Goal: Transaction & Acquisition: Purchase product/service

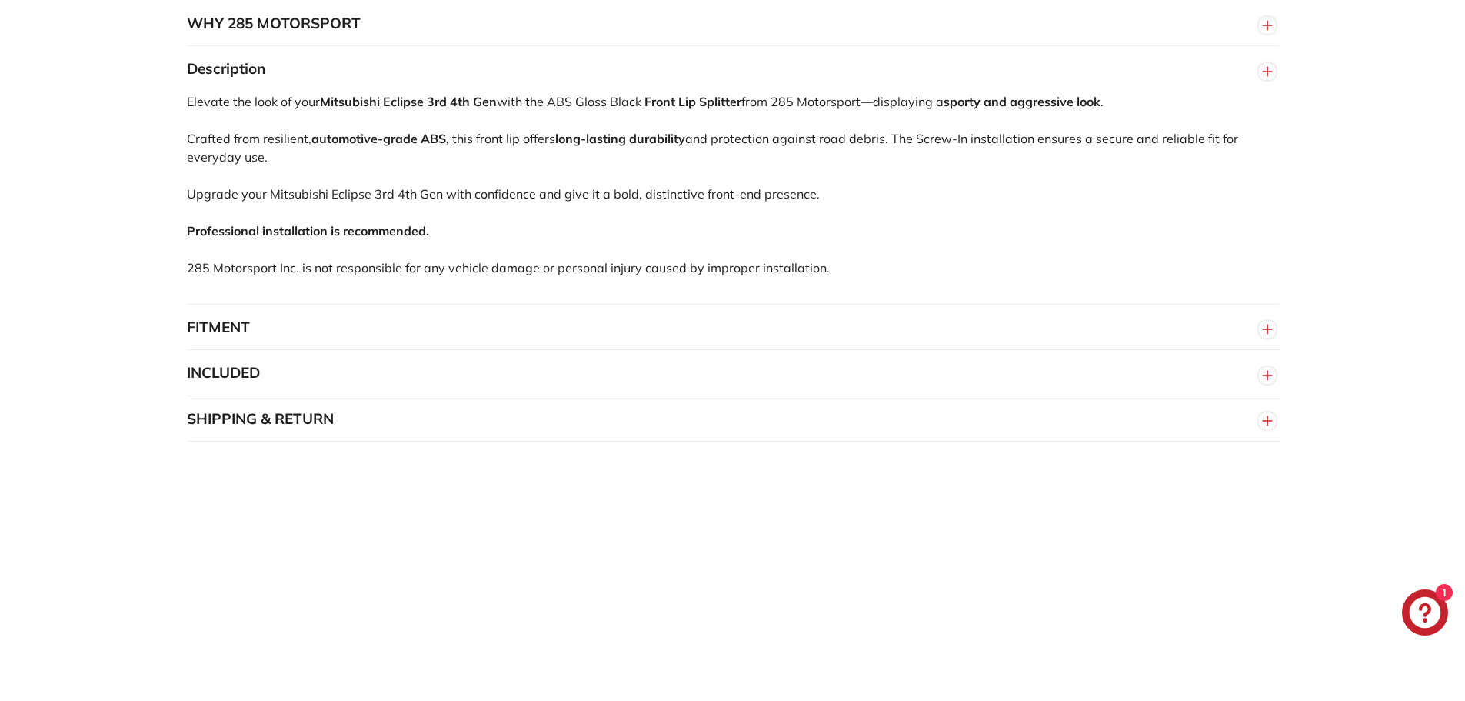
scroll to position [1000, 0]
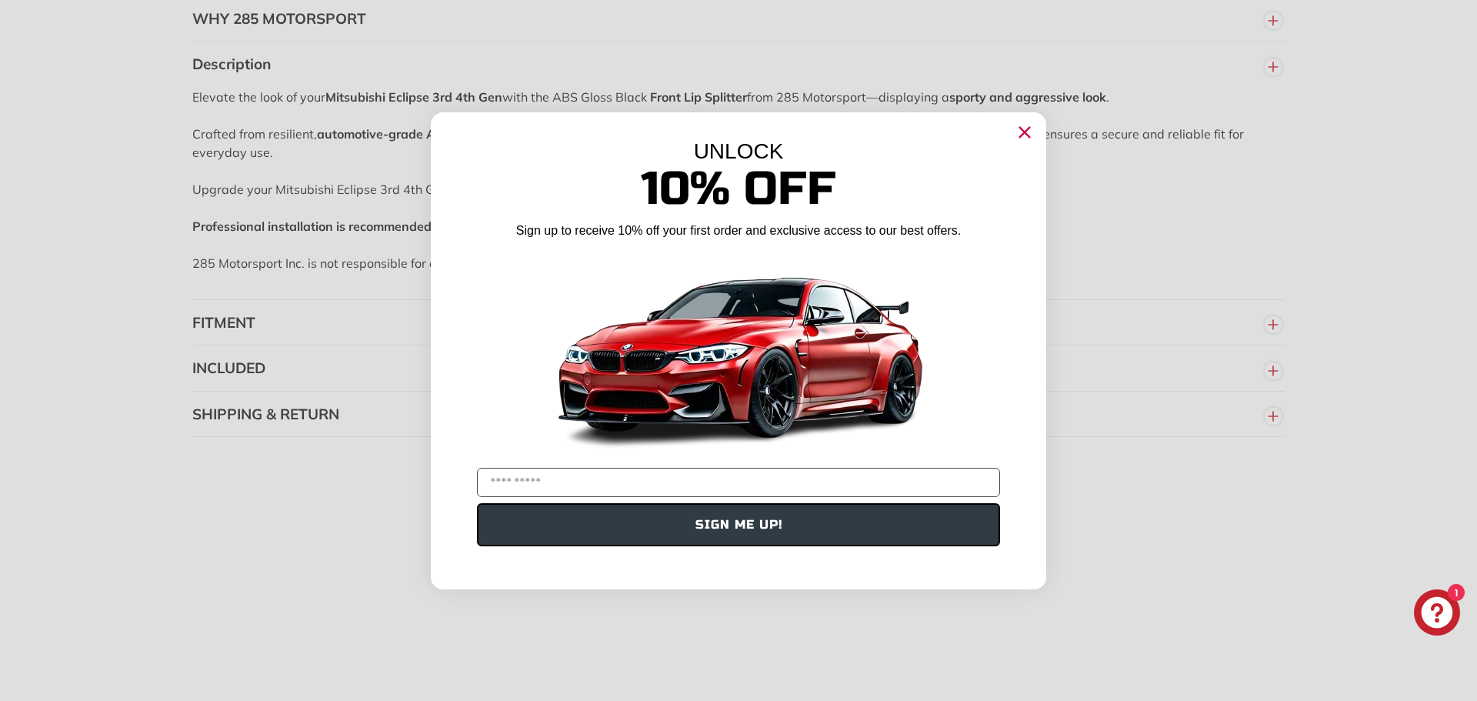
click at [1022, 128] on circle "Close dialog" at bounding box center [1024, 131] width 23 height 23
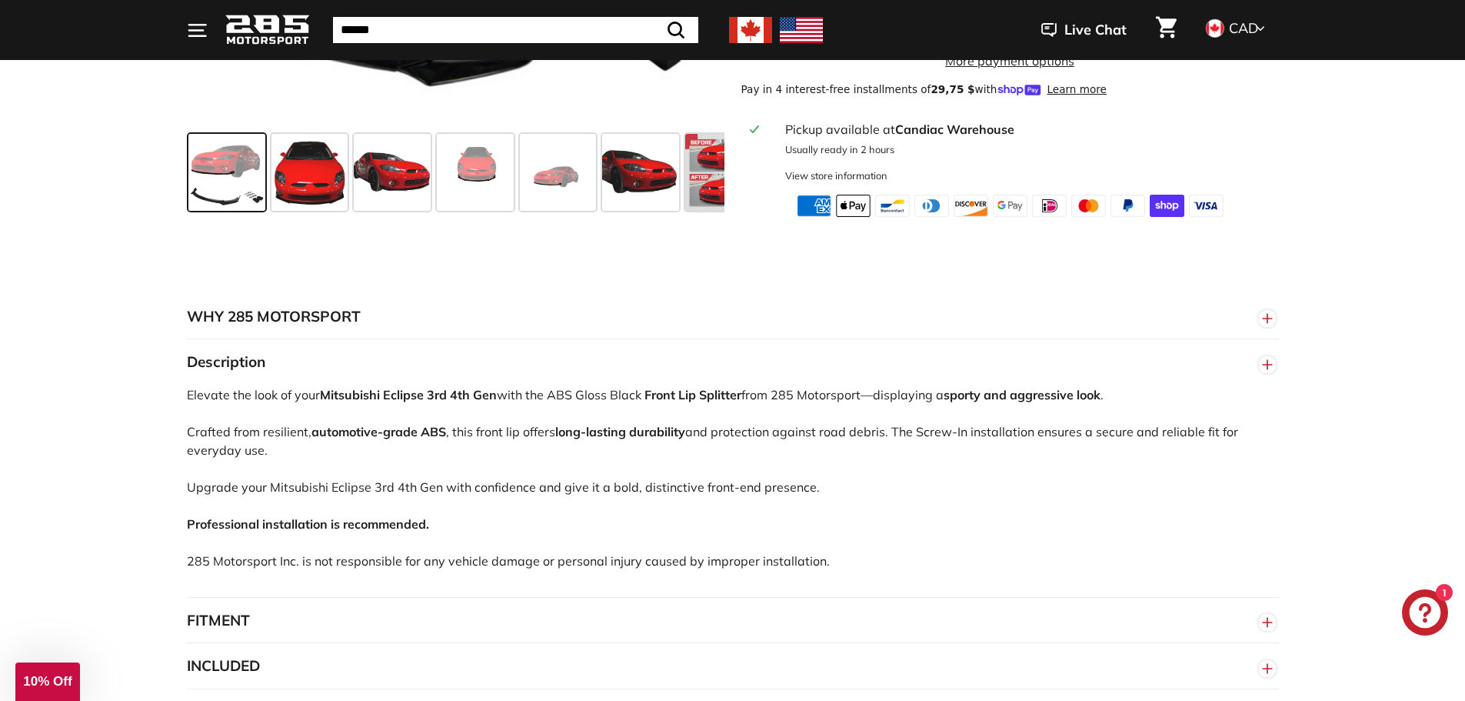
scroll to position [692, 0]
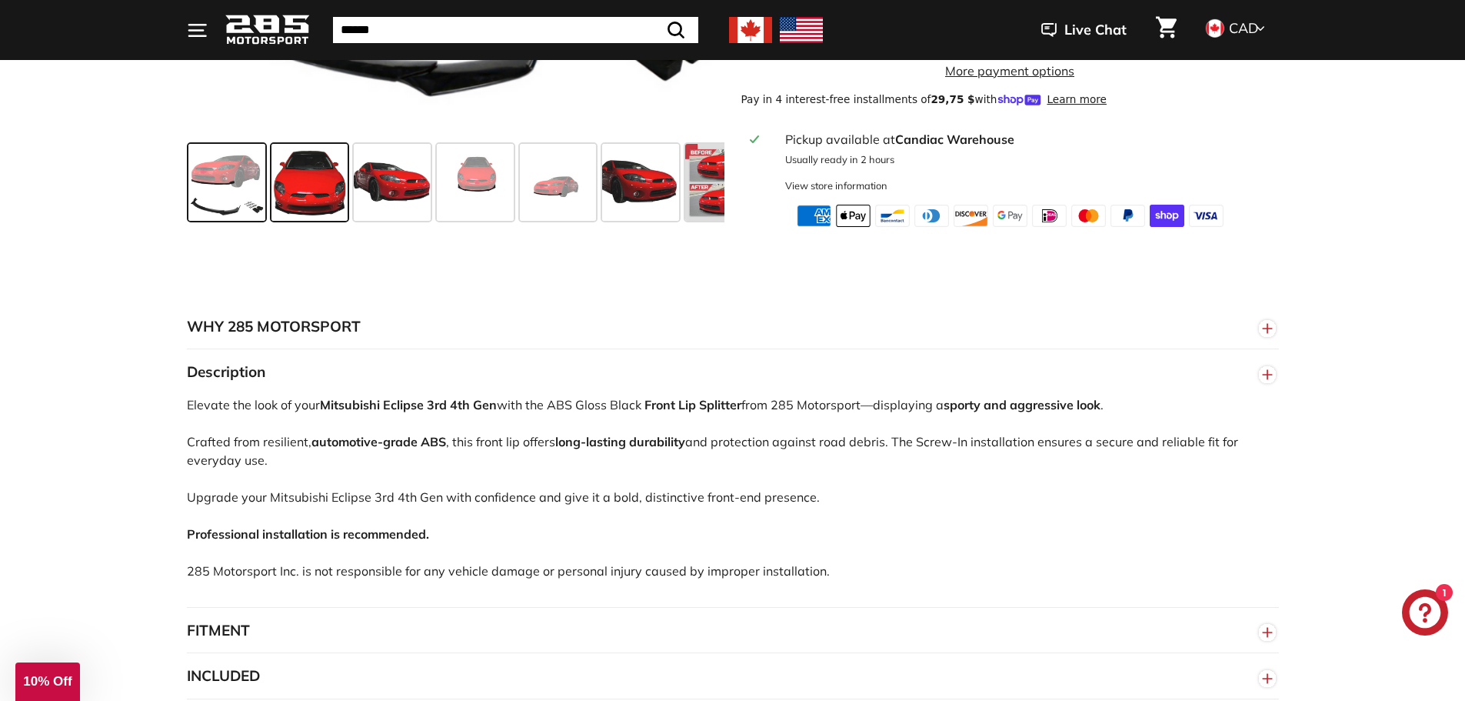
click at [325, 213] on span at bounding box center [310, 182] width 77 height 77
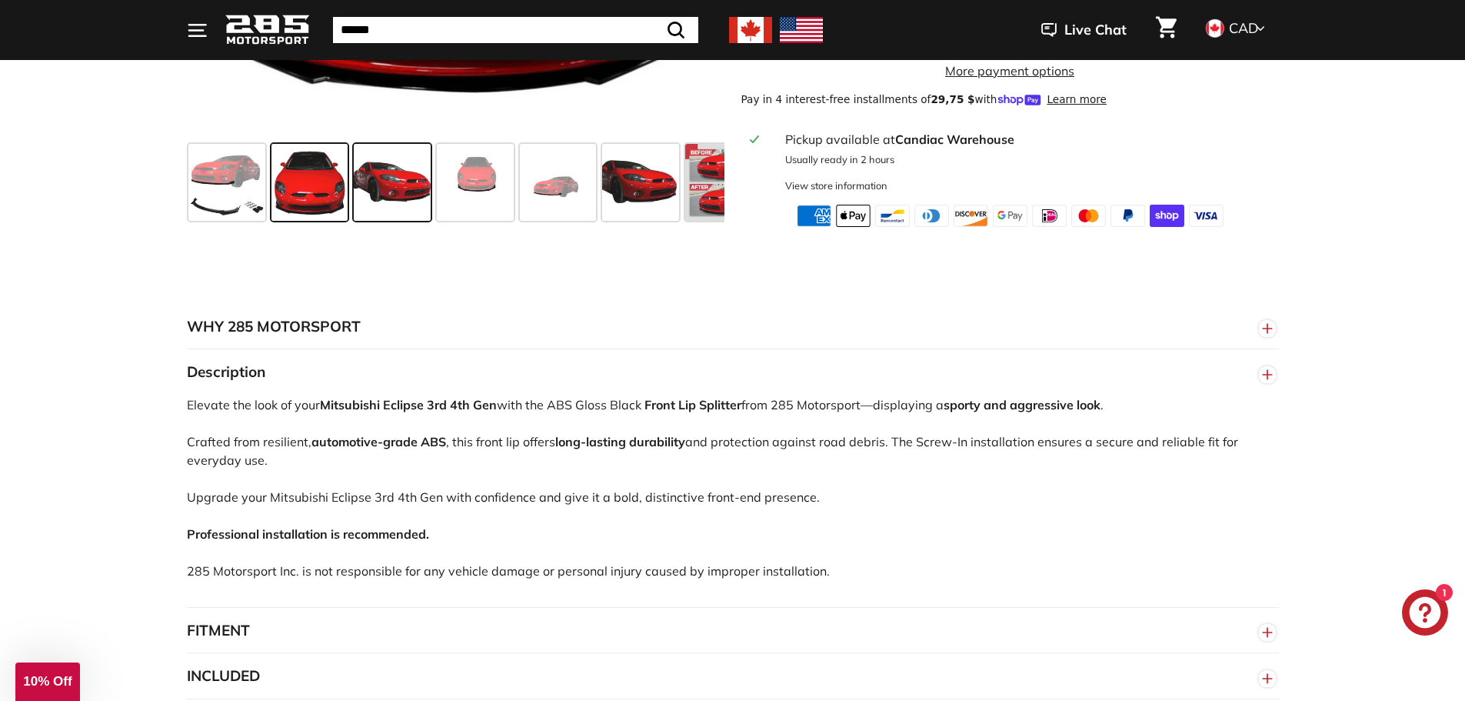
click at [365, 203] on span at bounding box center [392, 182] width 77 height 77
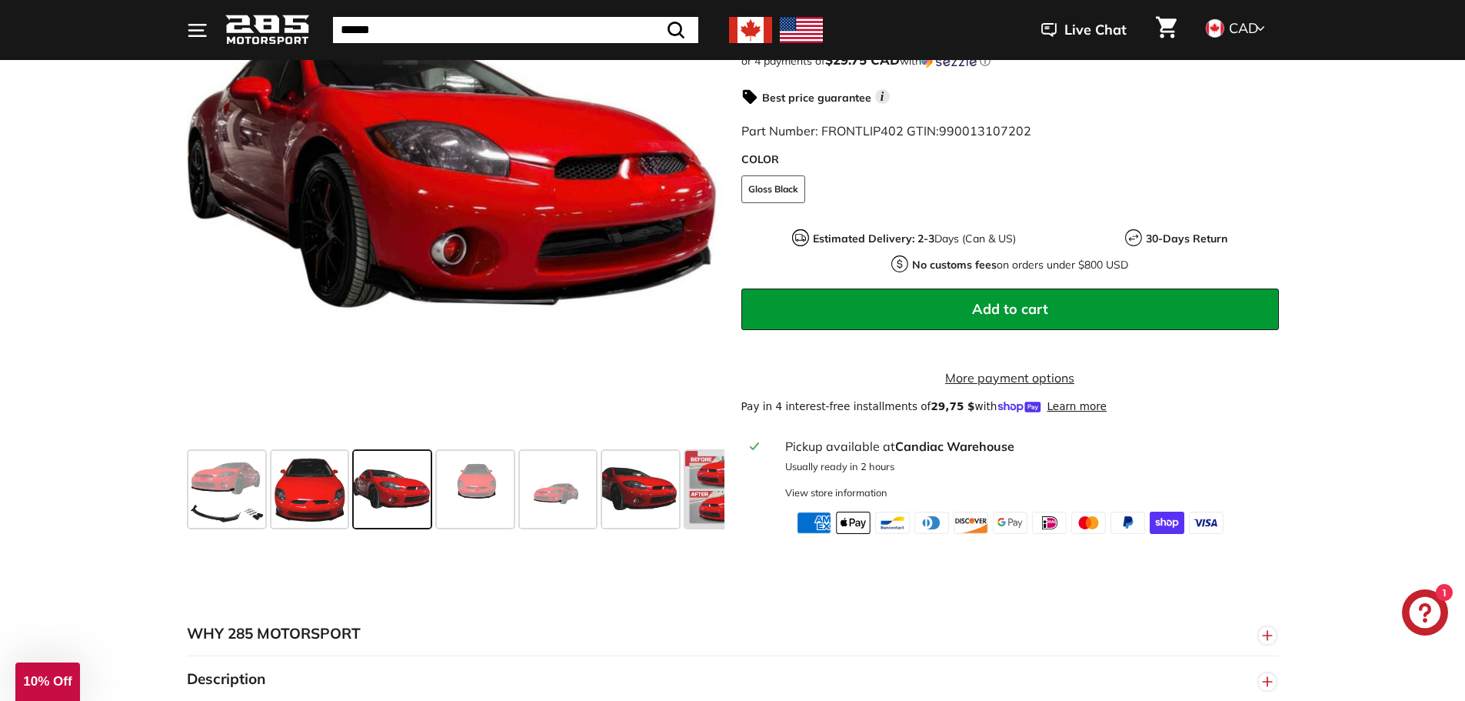
scroll to position [385, 0]
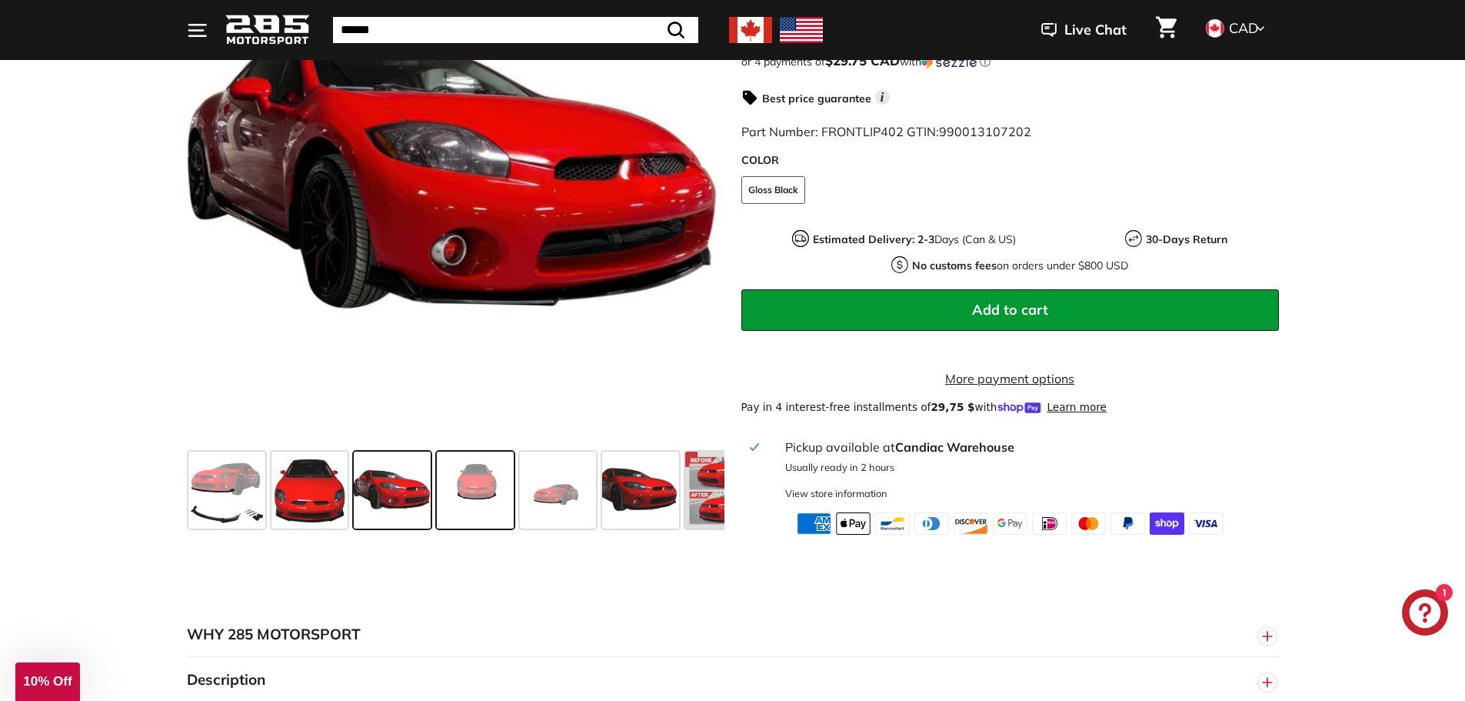
click at [487, 522] on span at bounding box center [475, 490] width 77 height 77
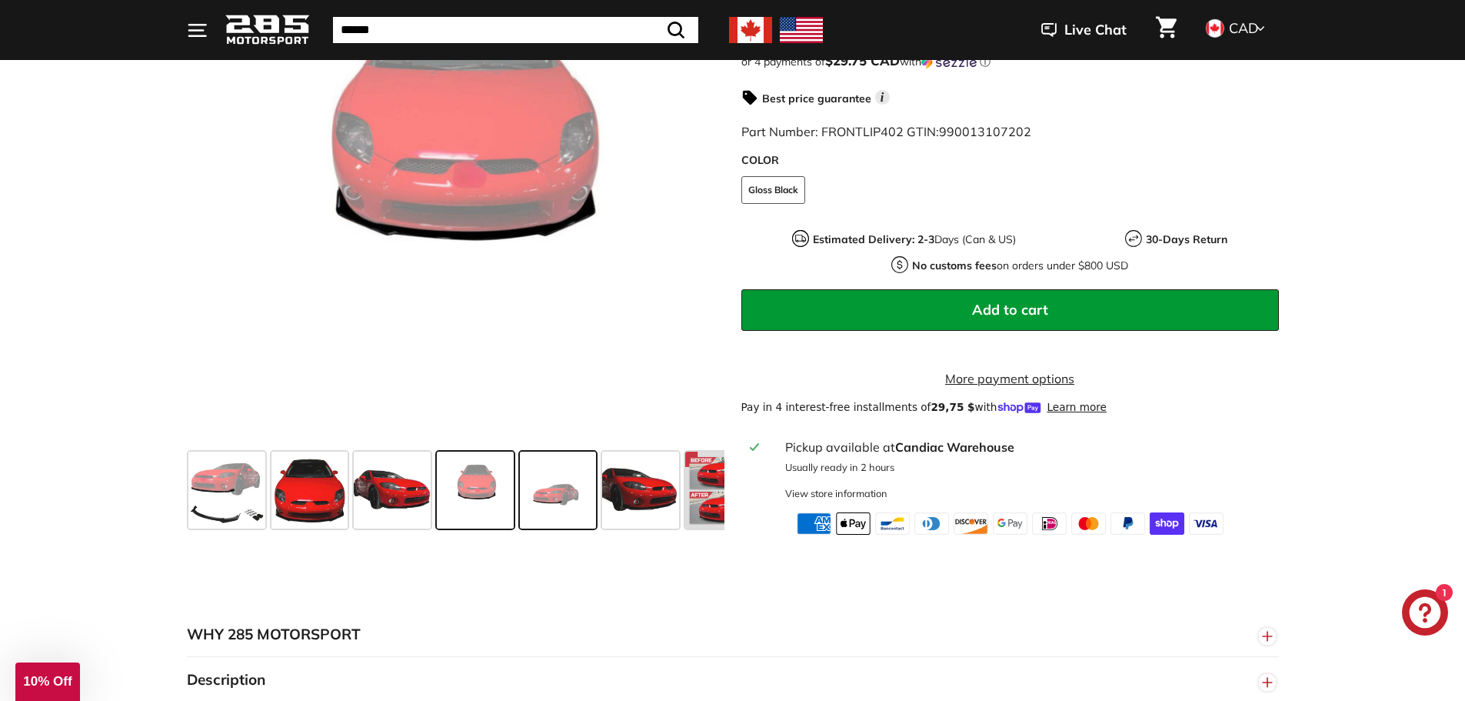
click at [536, 521] on span at bounding box center [558, 490] width 77 height 77
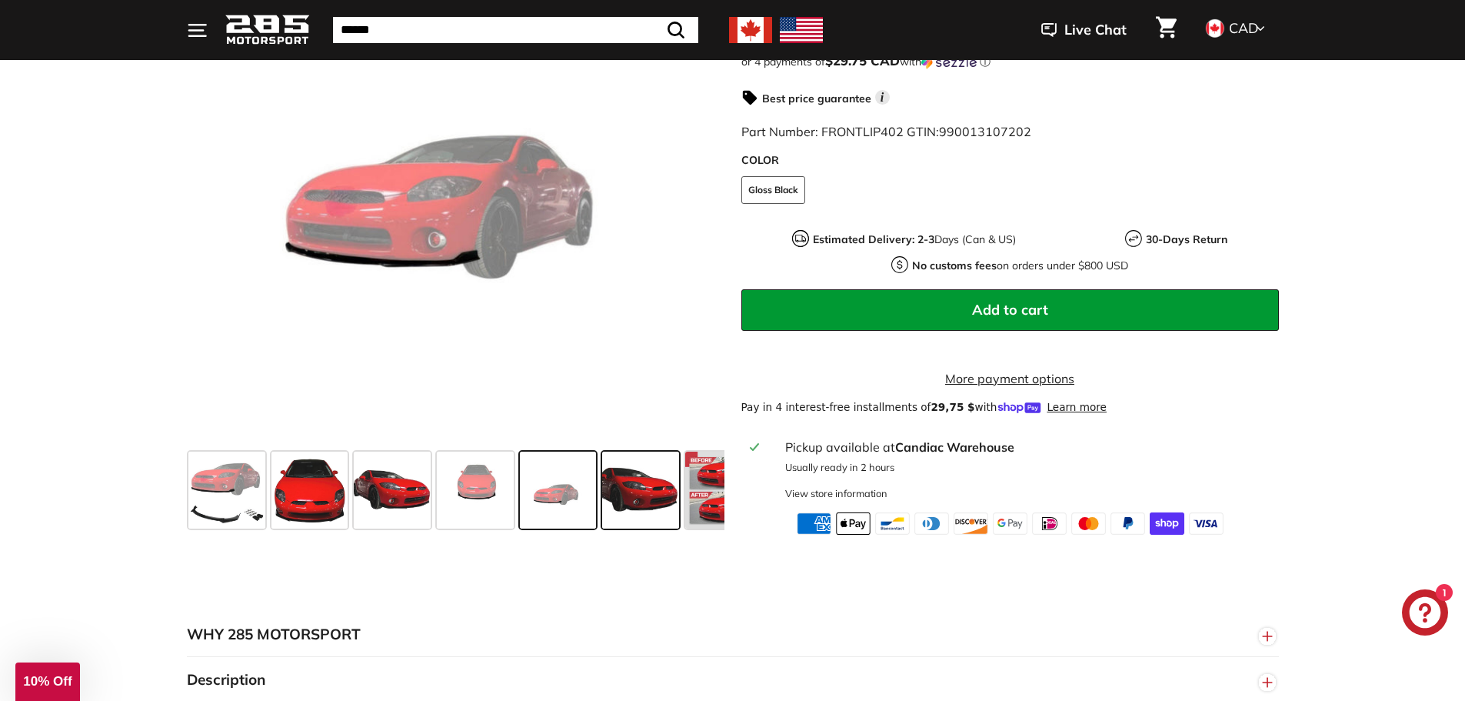
click at [628, 521] on span at bounding box center [640, 490] width 77 height 77
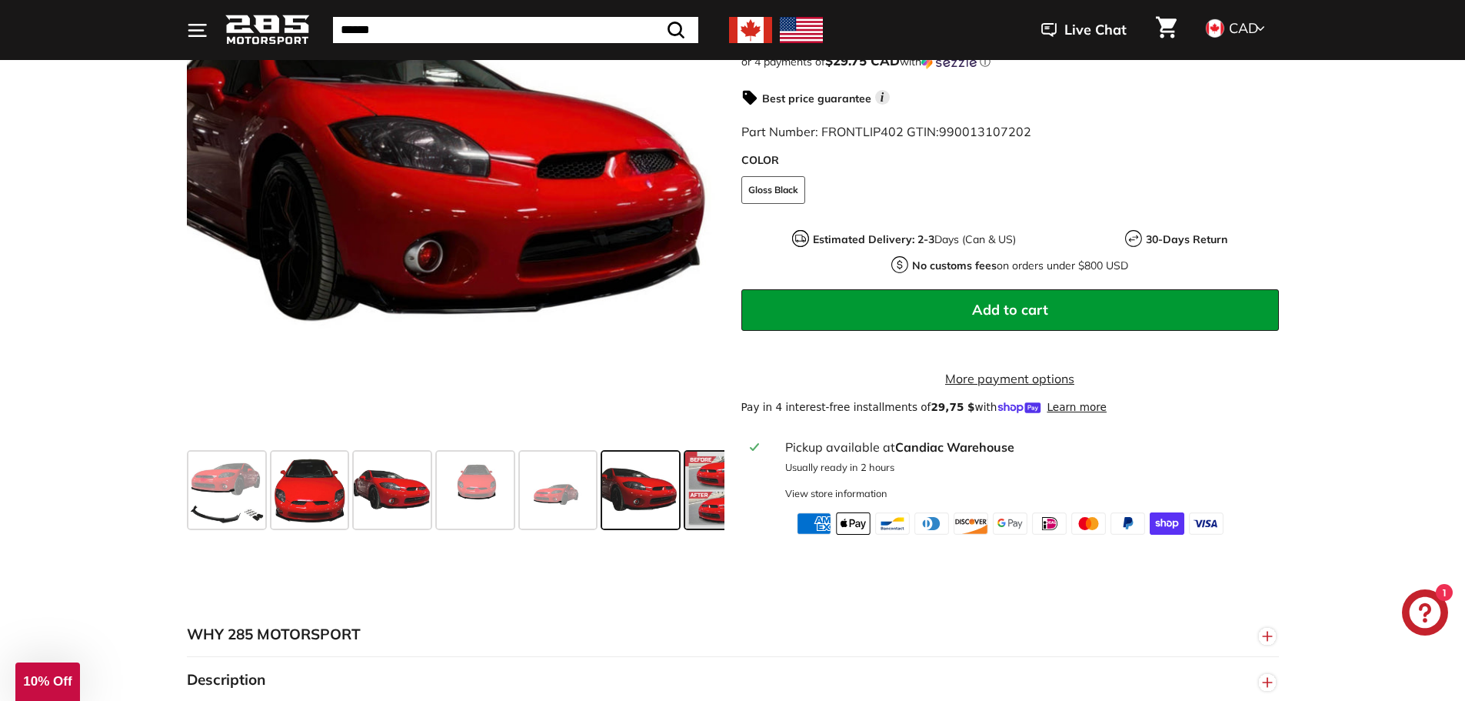
click at [699, 496] on span at bounding box center [723, 490] width 77 height 77
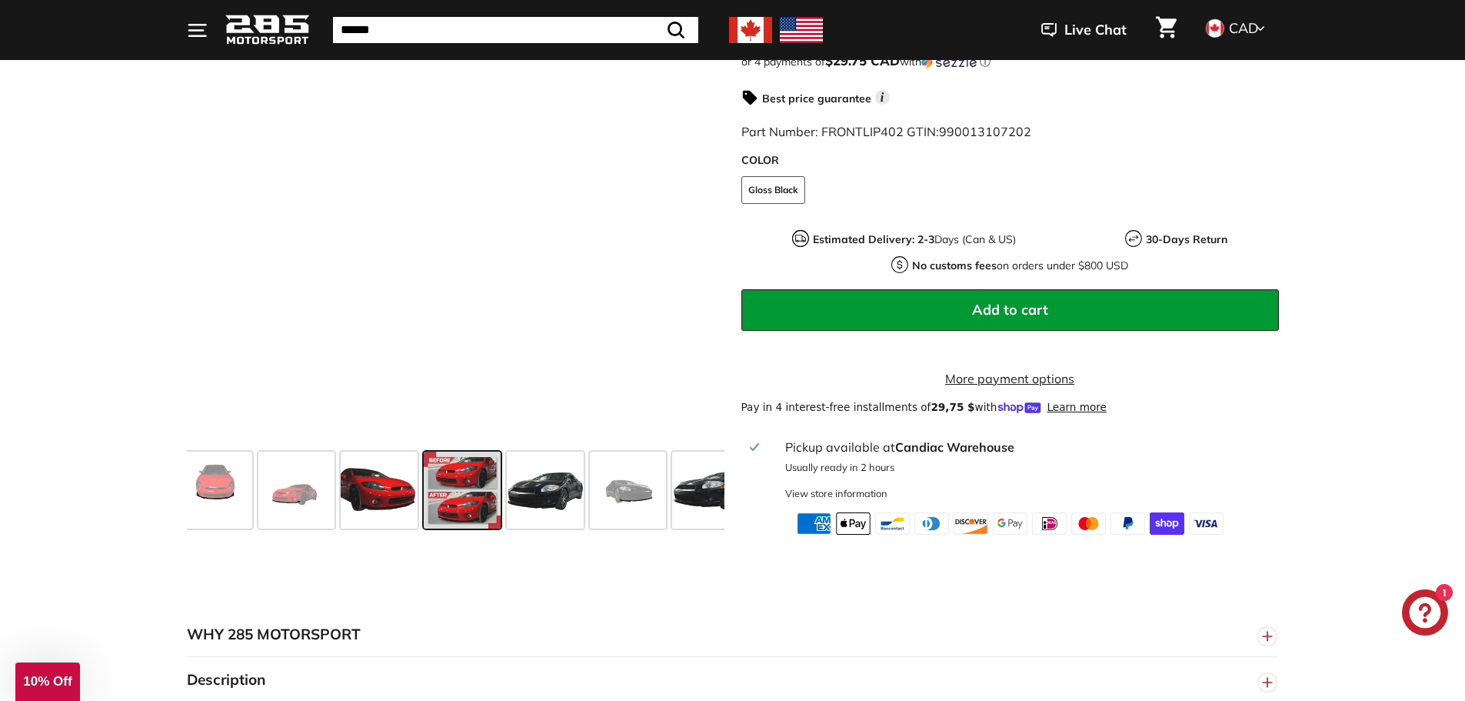
scroll to position [0, 268]
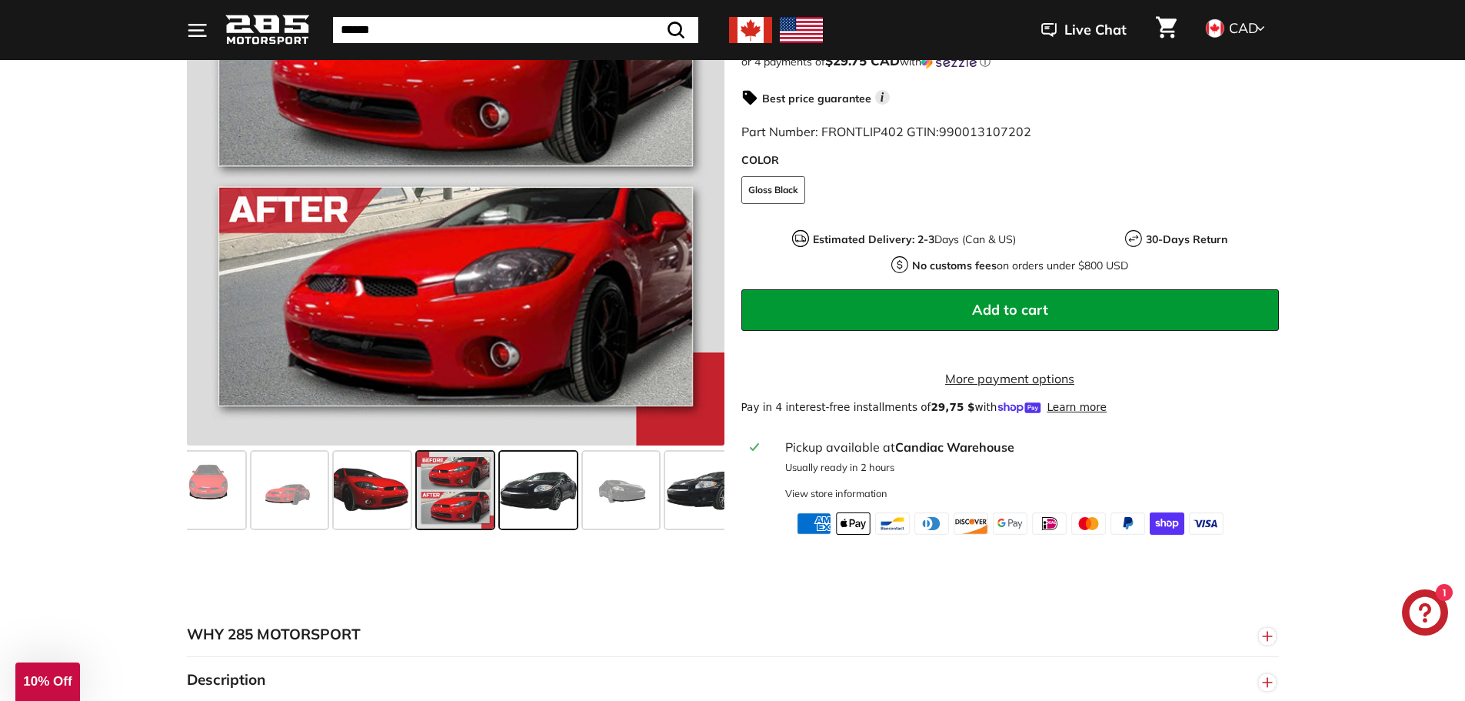
click at [526, 503] on span at bounding box center [538, 490] width 77 height 77
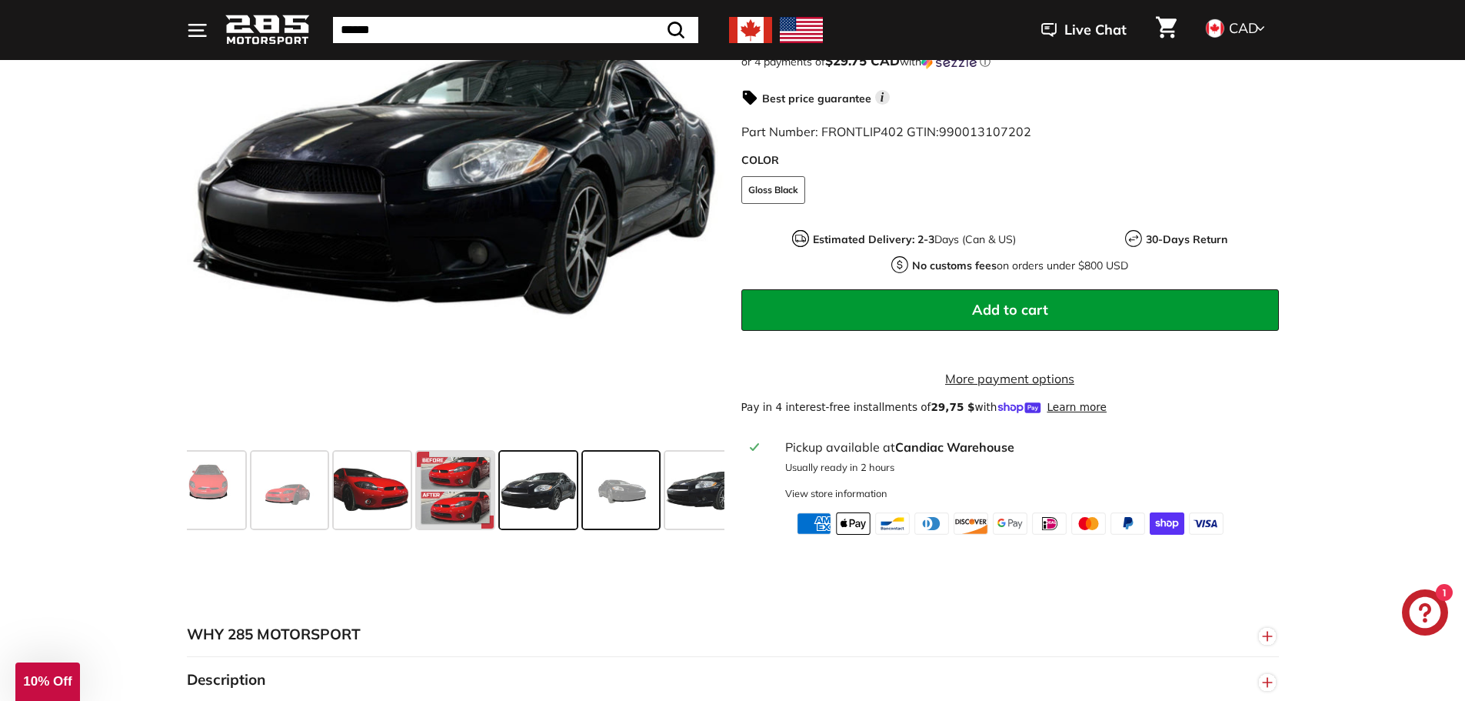
click at [618, 498] on span at bounding box center [621, 490] width 77 height 77
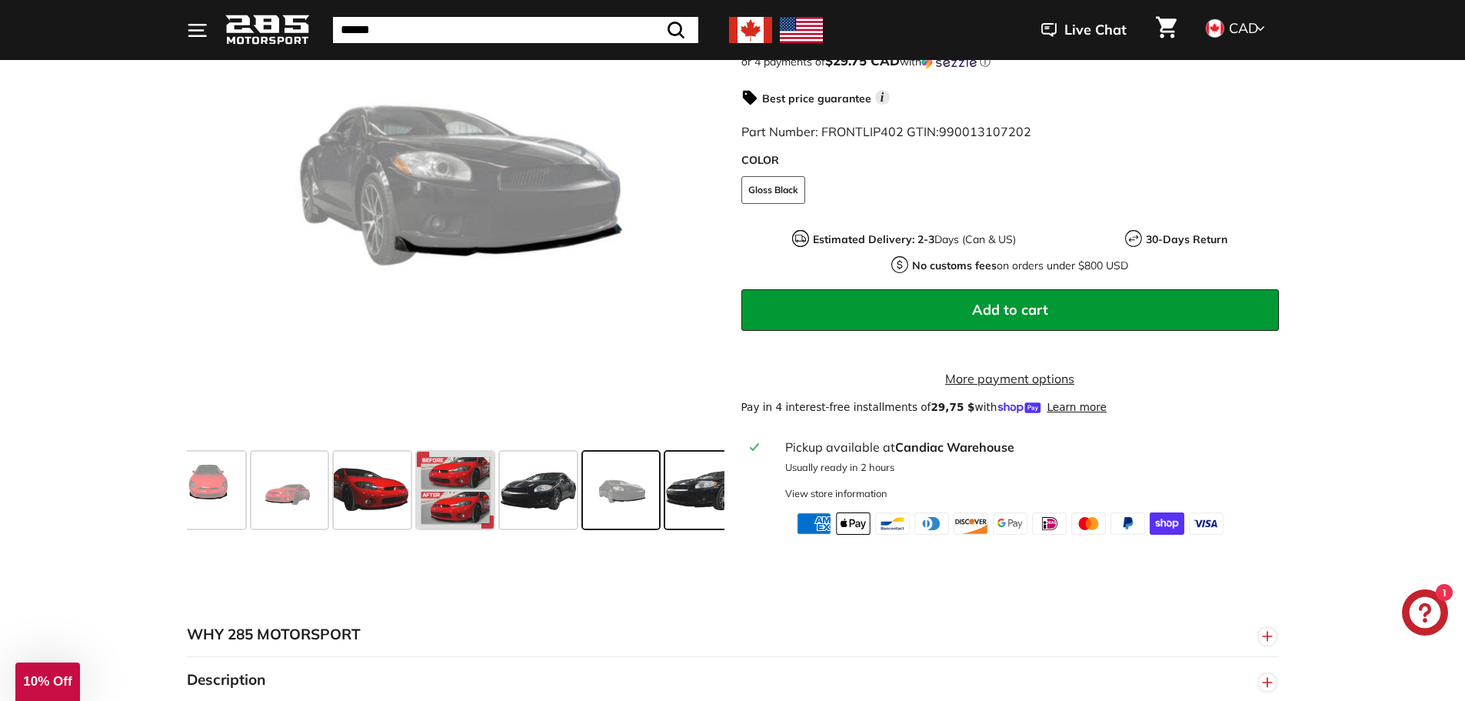
click at [686, 511] on span at bounding box center [703, 490] width 77 height 77
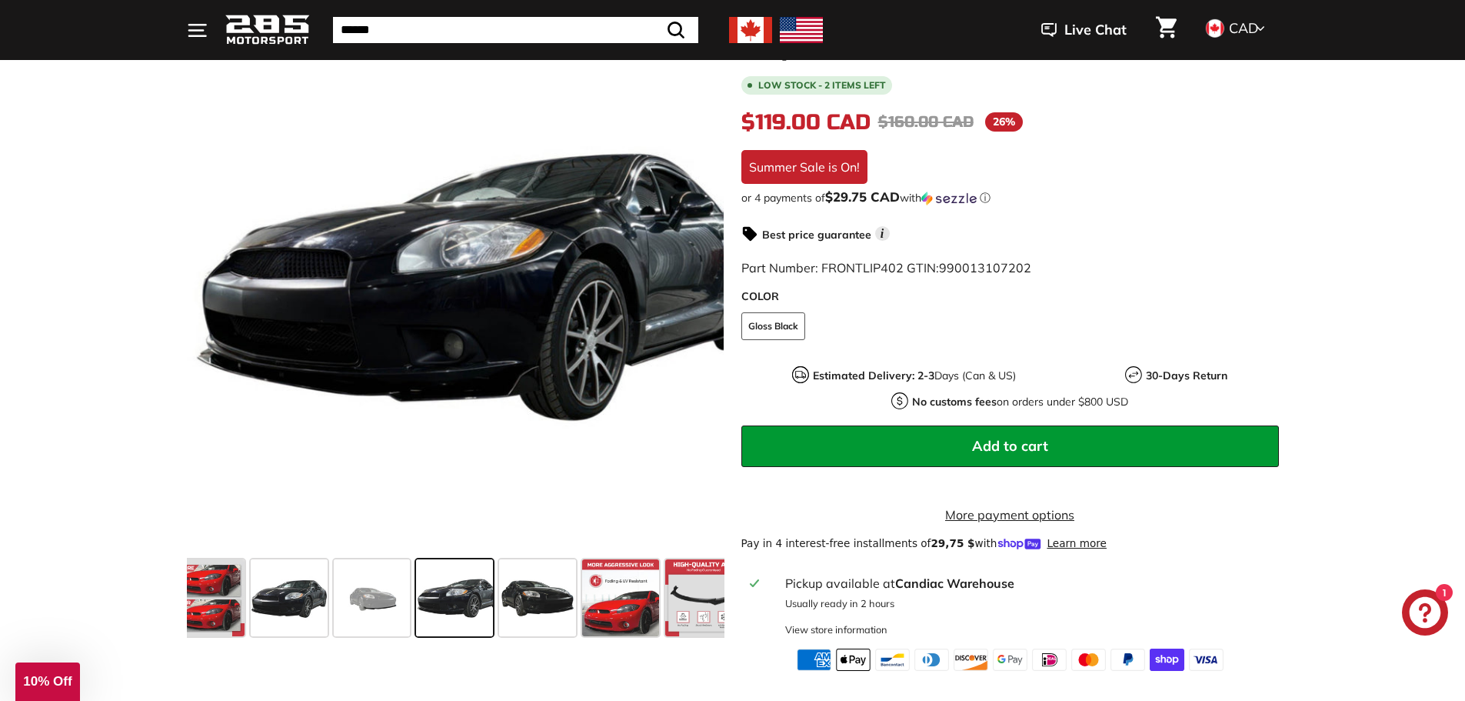
scroll to position [0, 0]
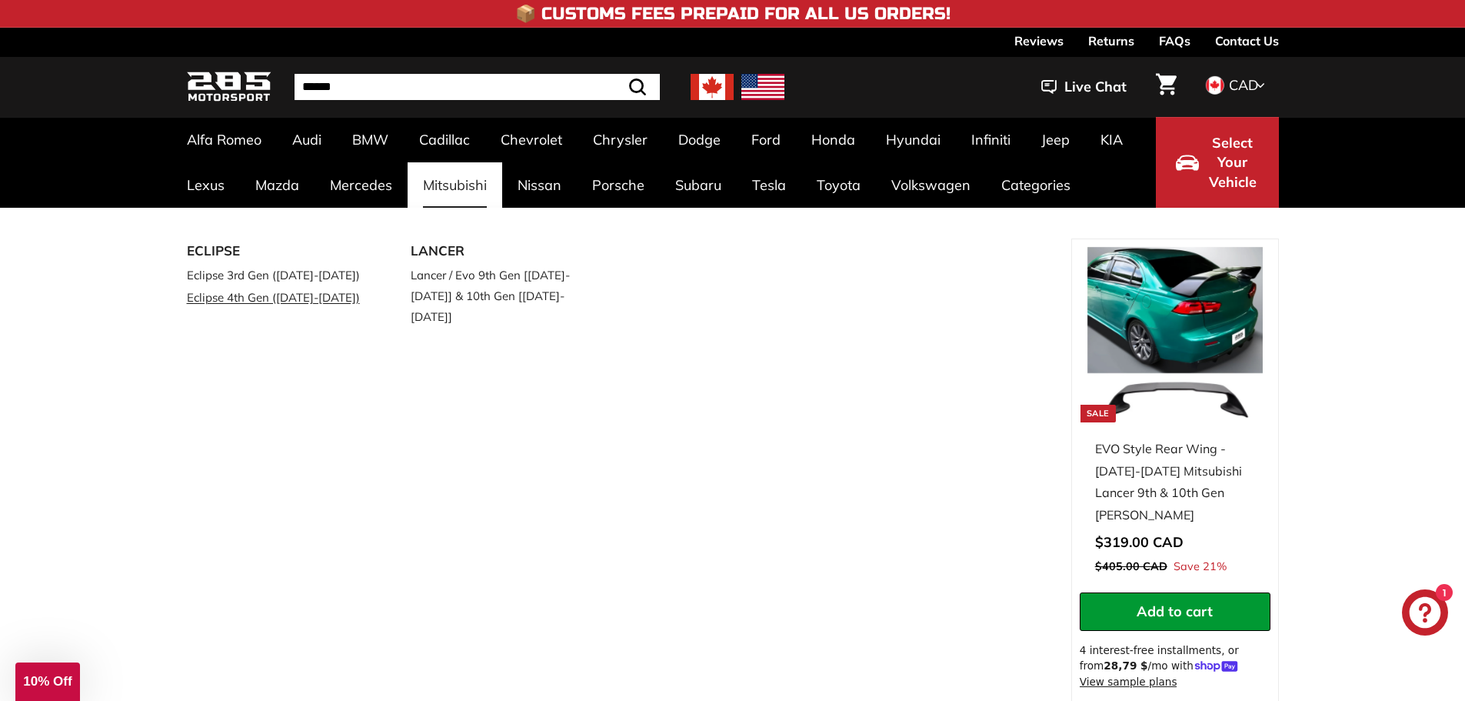
click at [247, 301] on link "Eclipse 4th Gen ([DATE]-[DATE])" at bounding box center [278, 297] width 182 height 22
